Goal: Task Accomplishment & Management: Manage account settings

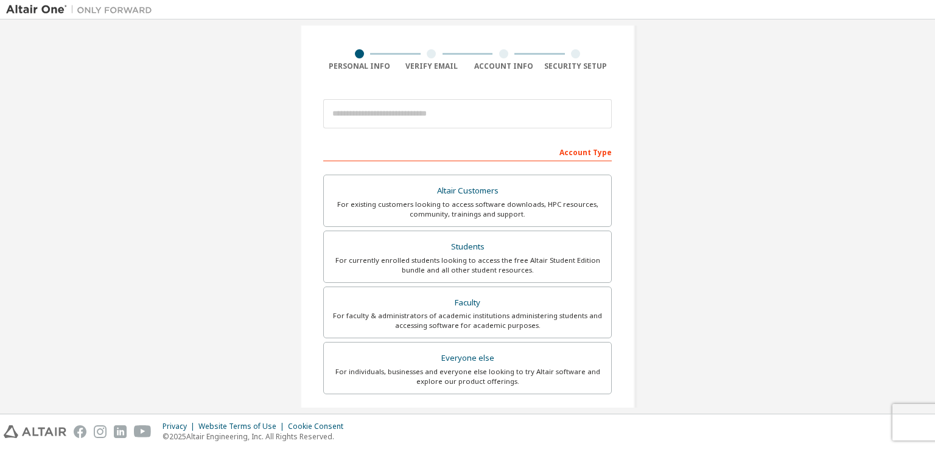
scroll to position [119, 0]
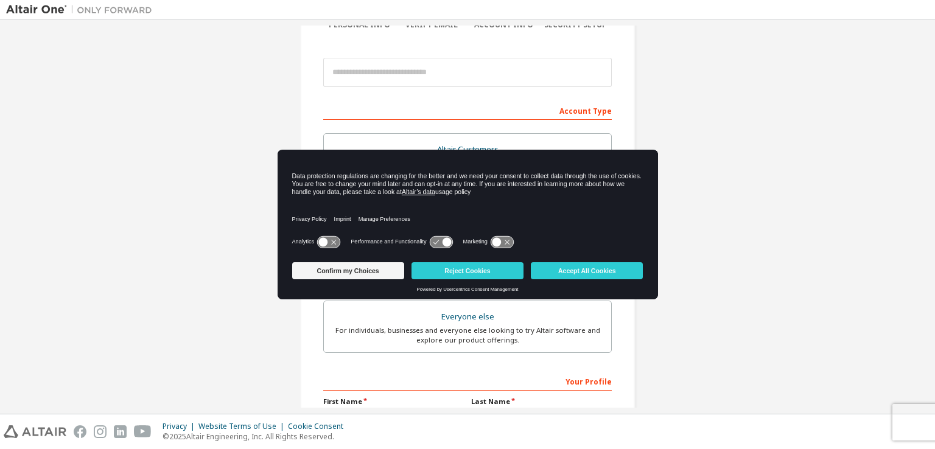
click at [323, 241] on icon at bounding box center [323, 242] width 9 height 9
click at [323, 241] on icon at bounding box center [328, 242] width 23 height 12
click at [333, 237] on icon at bounding box center [328, 242] width 23 height 12
click at [445, 246] on icon at bounding box center [446, 242] width 9 height 9
click at [439, 246] on icon at bounding box center [441, 242] width 23 height 12
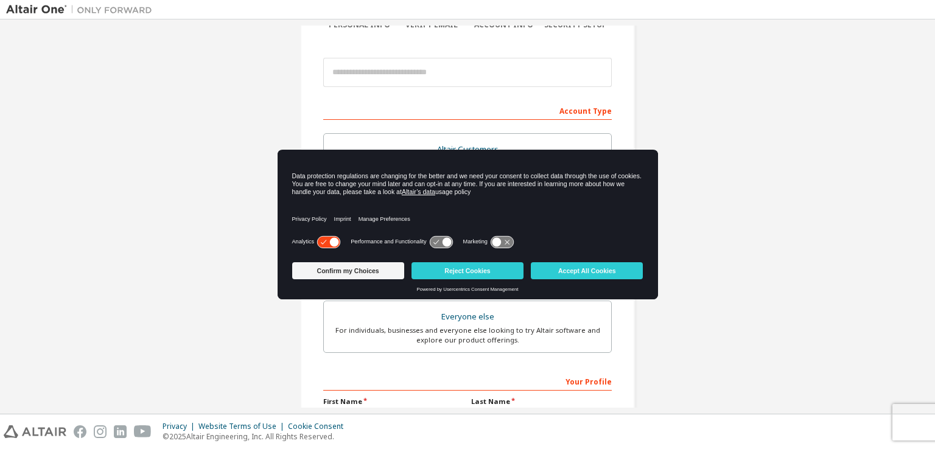
click at [439, 246] on icon at bounding box center [441, 242] width 23 height 12
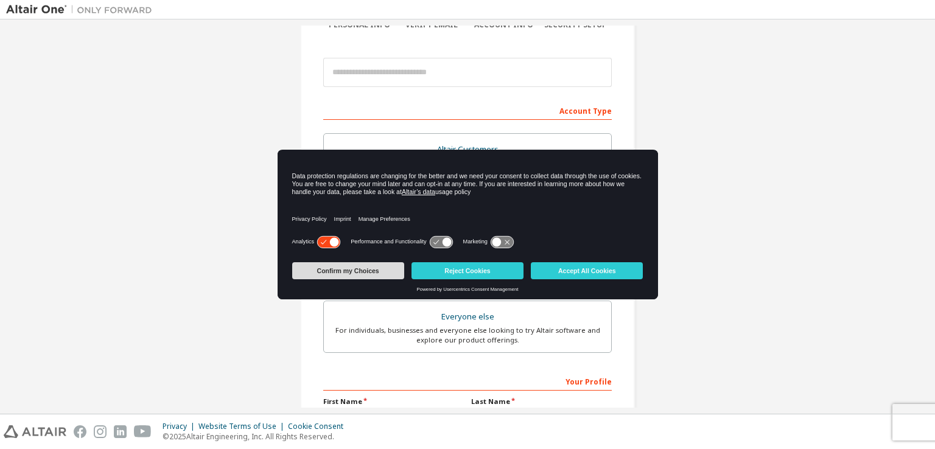
click at [383, 263] on button "Confirm my Choices" at bounding box center [348, 270] width 112 height 17
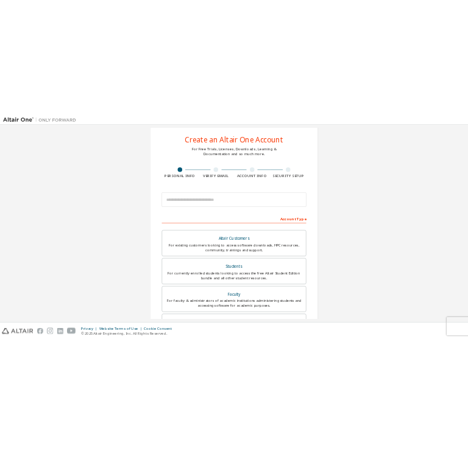
scroll to position [21, 0]
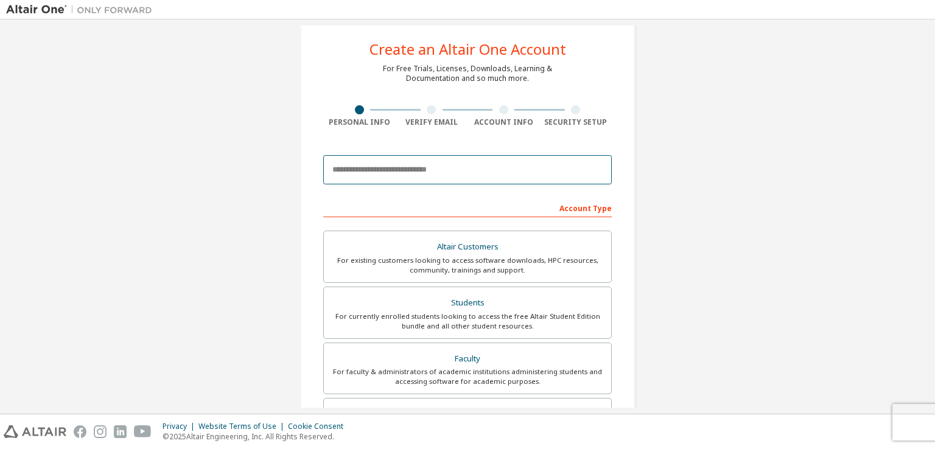
click at [392, 167] on input "email" at bounding box center [467, 169] width 289 height 29
click at [423, 166] on input "email" at bounding box center [467, 169] width 289 height 29
type input "**********"
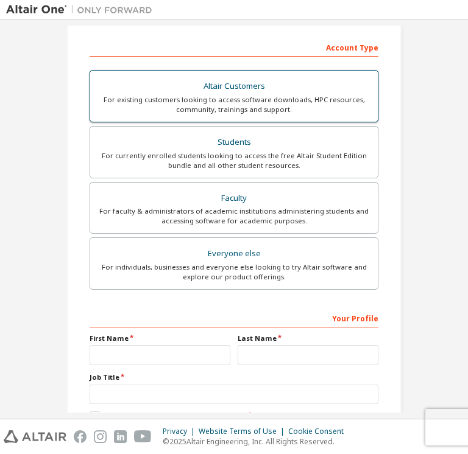
scroll to position [182, 0]
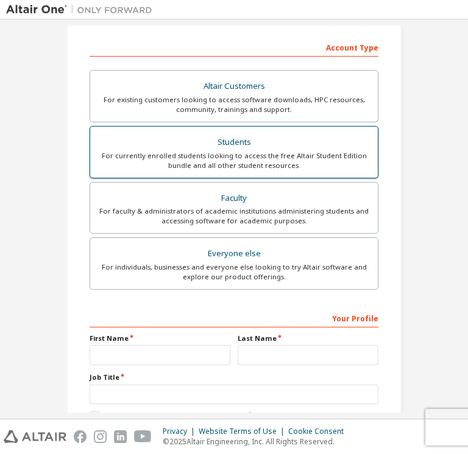
click at [205, 164] on div "For currently enrolled students looking to access the free Altair Student Editi…" at bounding box center [233, 160] width 273 height 19
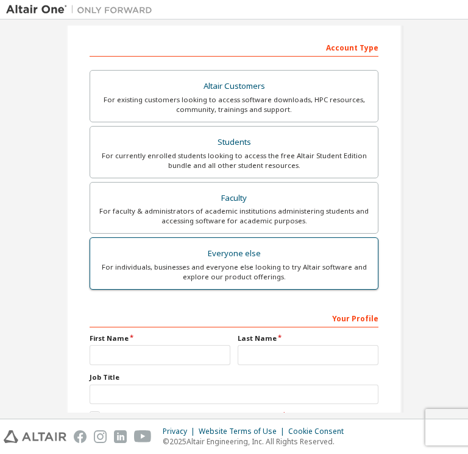
scroll to position [255, 0]
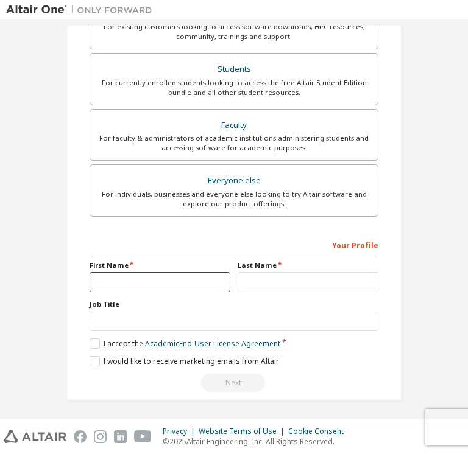
click at [161, 288] on input "text" at bounding box center [160, 282] width 141 height 20
type input "**********"
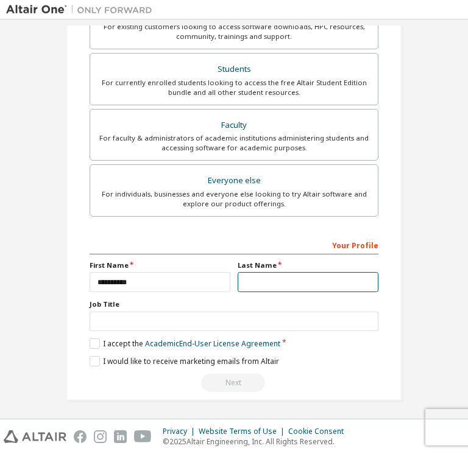
click at [276, 278] on input "text" at bounding box center [308, 282] width 141 height 20
type input "*********"
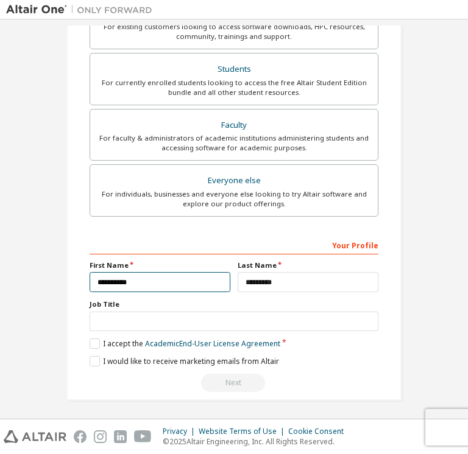
click at [93, 283] on input "**********" at bounding box center [160, 282] width 141 height 20
type input "**********"
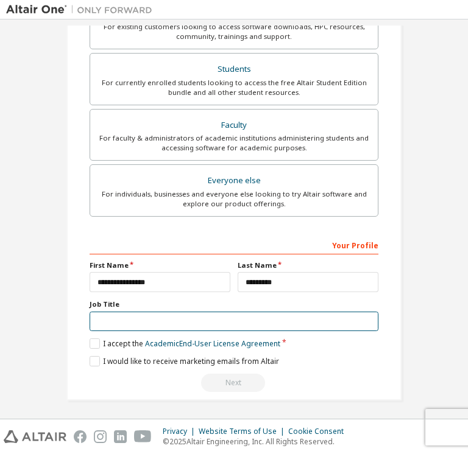
click at [120, 320] on input "text" at bounding box center [234, 322] width 289 height 20
type input "*******"
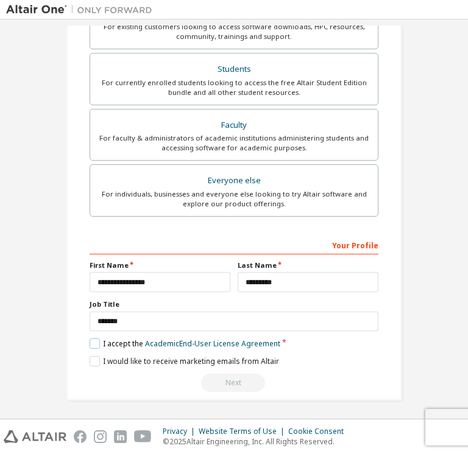
click at [97, 342] on label "I accept the Academic End-User License Agreement" at bounding box center [185, 344] width 191 height 10
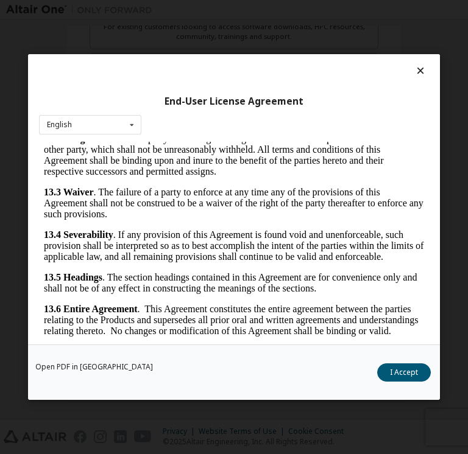
scroll to position [3084, 0]
click at [407, 375] on button "I Accept" at bounding box center [404, 373] width 54 height 18
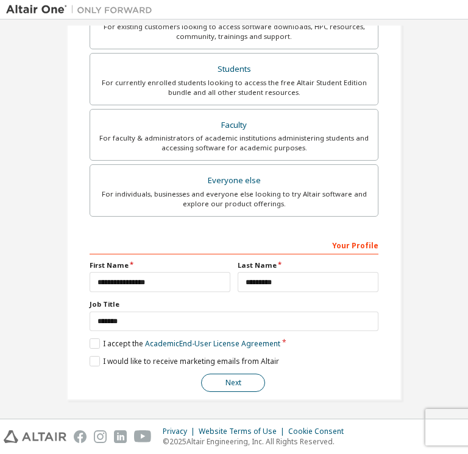
click at [215, 381] on button "Next" at bounding box center [233, 383] width 64 height 18
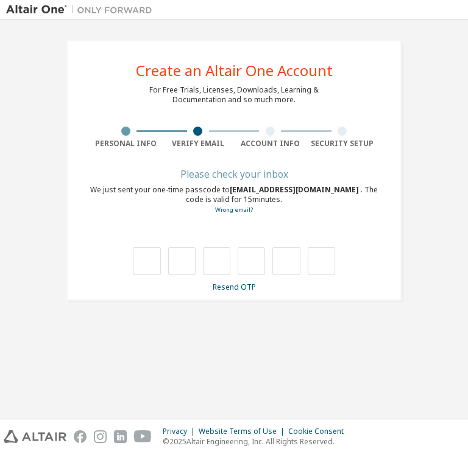
scroll to position [0, 0]
type input "*"
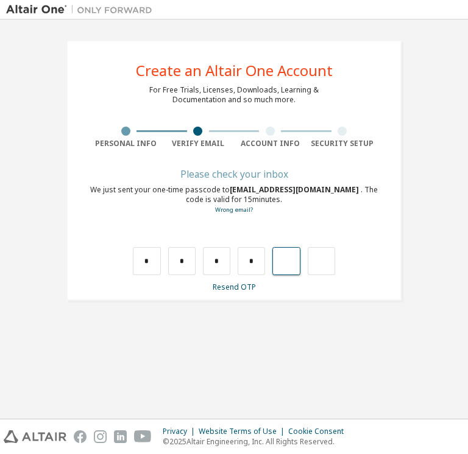
type input "*"
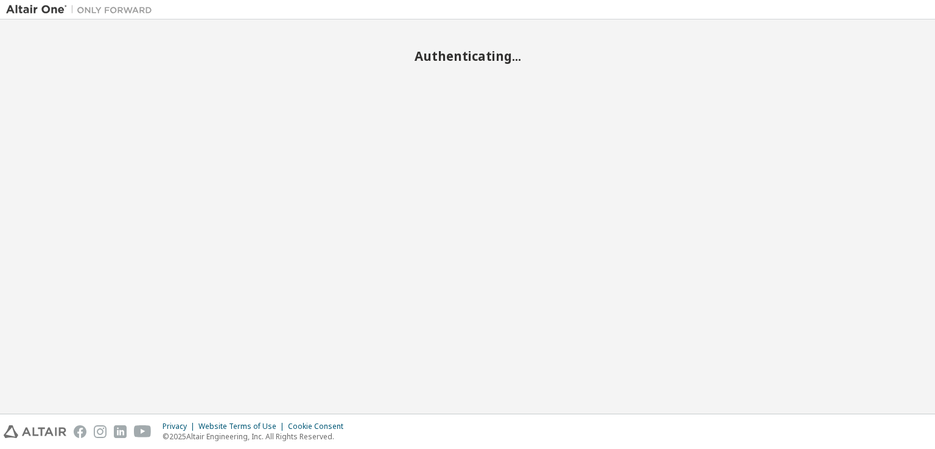
click at [322, 430] on div "Cookie Consent" at bounding box center [319, 427] width 63 height 10
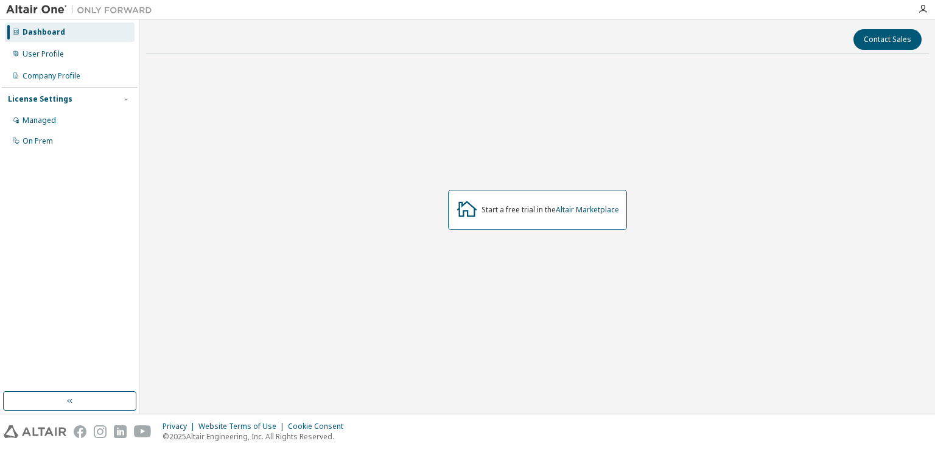
click at [93, 107] on div "License Settings Managed On Prem" at bounding box center [70, 119] width 136 height 65
click at [75, 120] on div "Managed" at bounding box center [70, 120] width 130 height 19
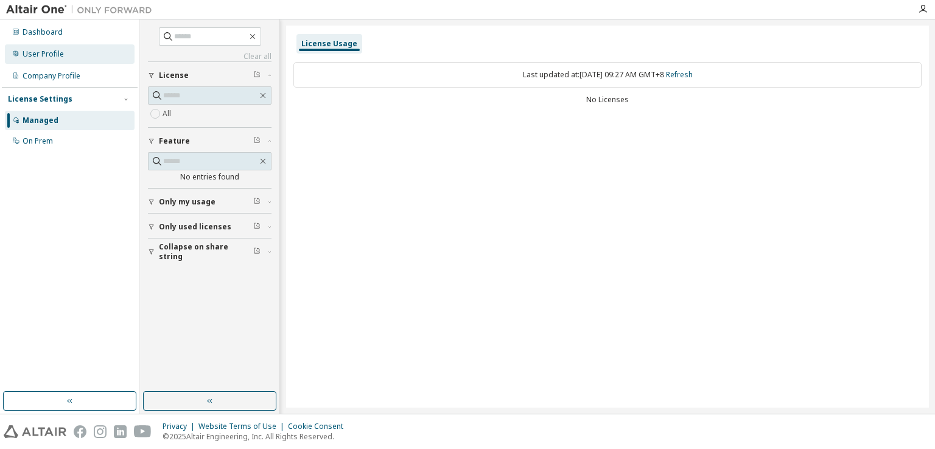
click at [82, 46] on div "User Profile" at bounding box center [70, 53] width 130 height 19
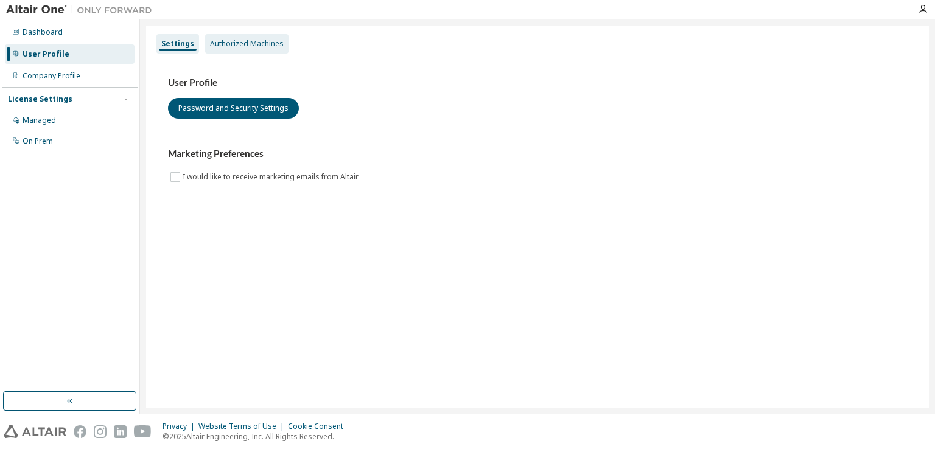
click at [246, 41] on div "Authorized Machines" at bounding box center [247, 44] width 74 height 10
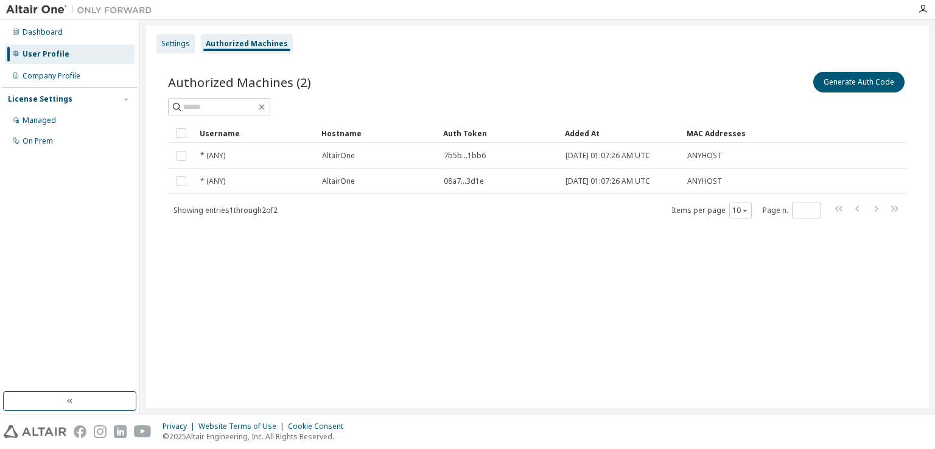
click at [167, 49] on div "Settings" at bounding box center [176, 43] width 38 height 19
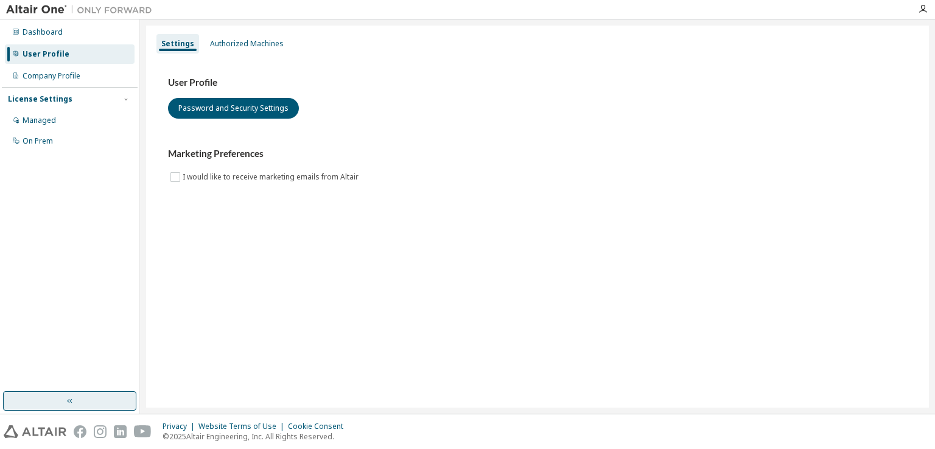
click at [60, 403] on button "button" at bounding box center [69, 401] width 133 height 19
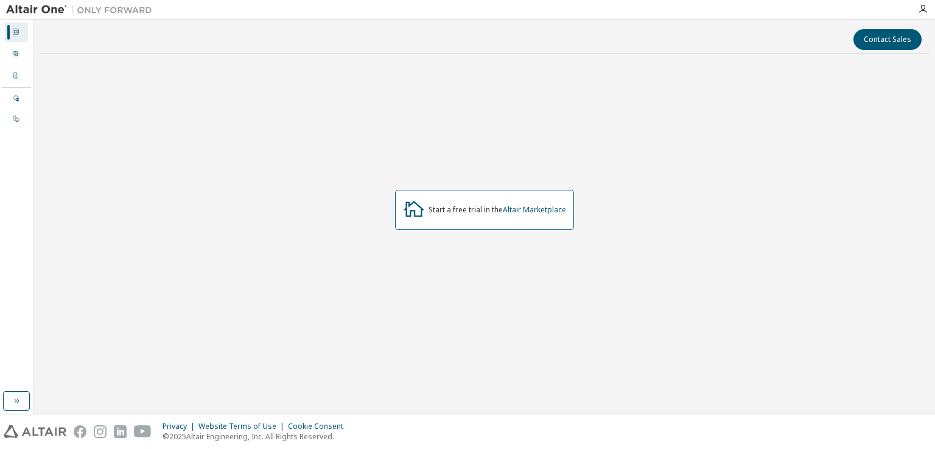
click at [37, 7] on img at bounding box center [82, 10] width 152 height 12
click at [27, 50] on div "User Profile" at bounding box center [16, 53] width 23 height 19
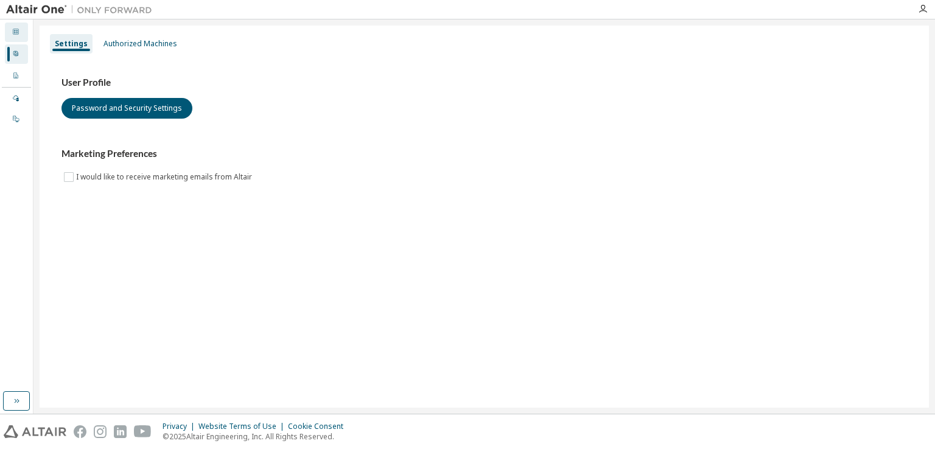
click at [22, 29] on div "Dashboard" at bounding box center [16, 32] width 23 height 19
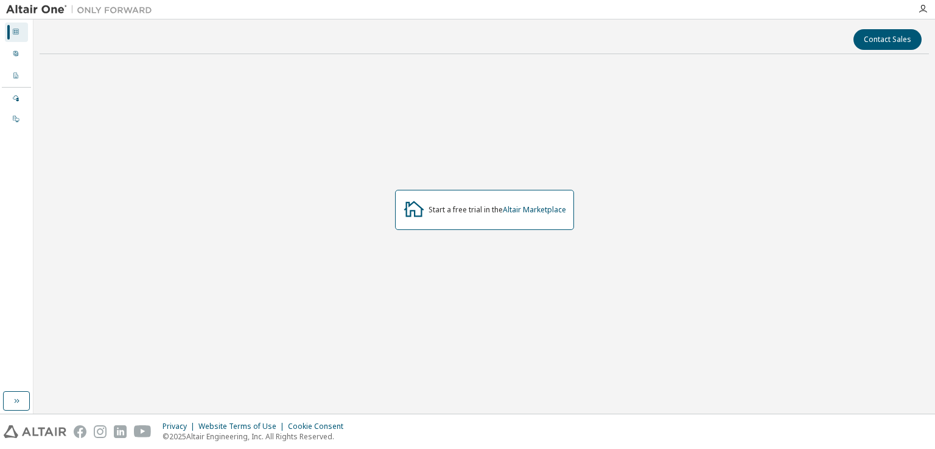
click at [921, 14] on div at bounding box center [923, 9] width 24 height 18
click at [923, 7] on icon "button" at bounding box center [923, 9] width 10 height 10
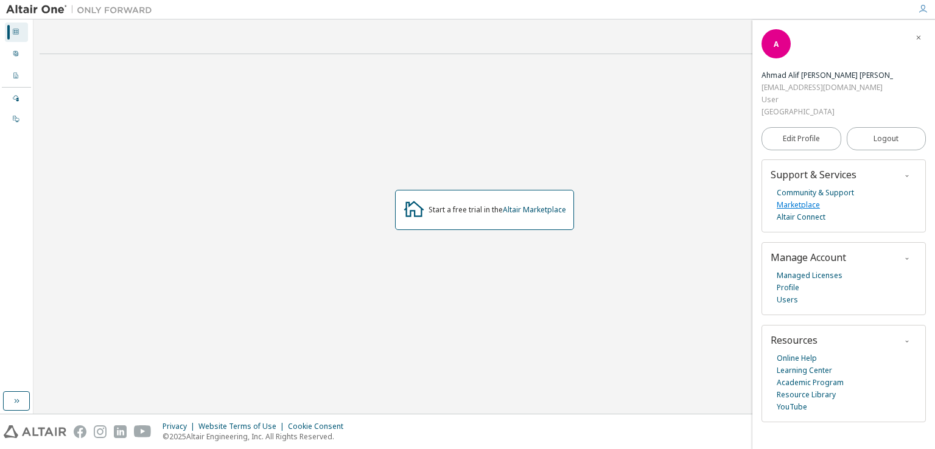
click at [814, 199] on link "Marketplace" at bounding box center [798, 205] width 43 height 12
